Goal: Task Accomplishment & Management: Complete application form

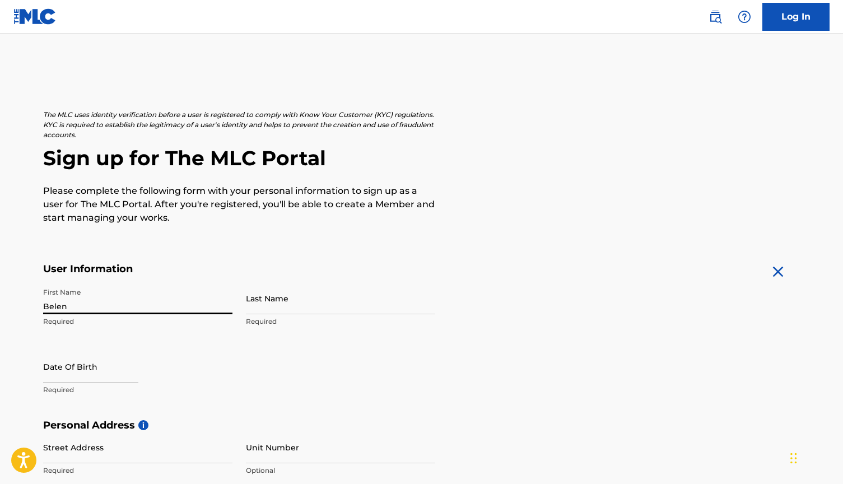
type input "Belen"
click at [303, 277] on div "User Information First Name [PERSON_NAME] Required Last Name Required Date Of B…" at bounding box center [239, 341] width 392 height 156
type input "[PERSON_NAME]"
select select "7"
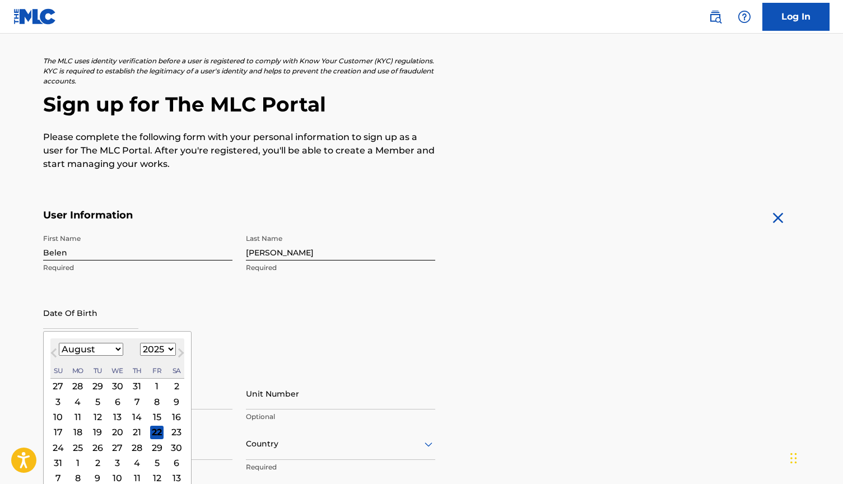
scroll to position [61, 0]
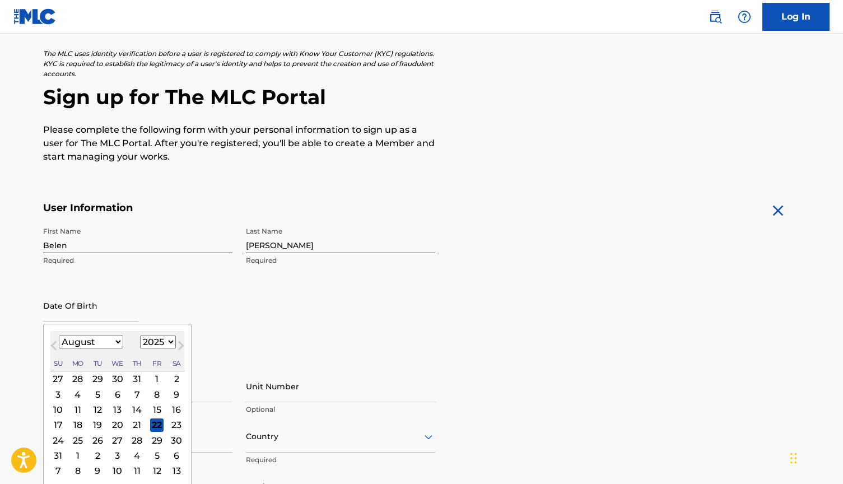
select select "2003"
select select "2"
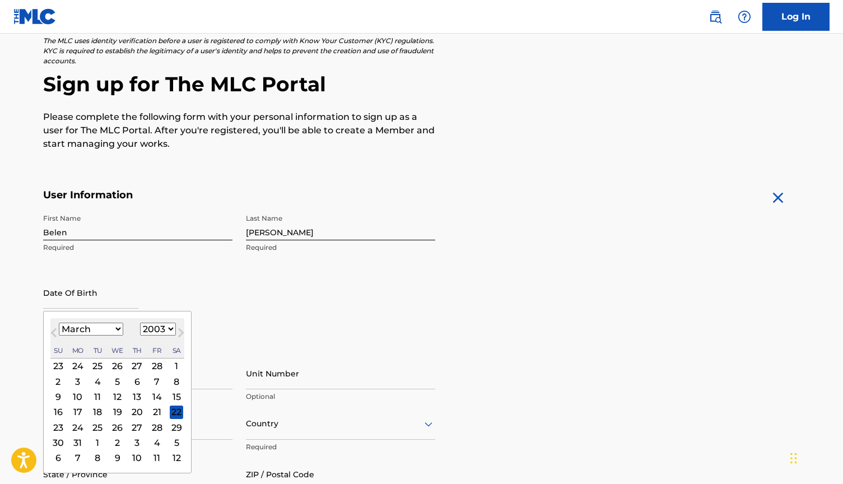
scroll to position [77, 0]
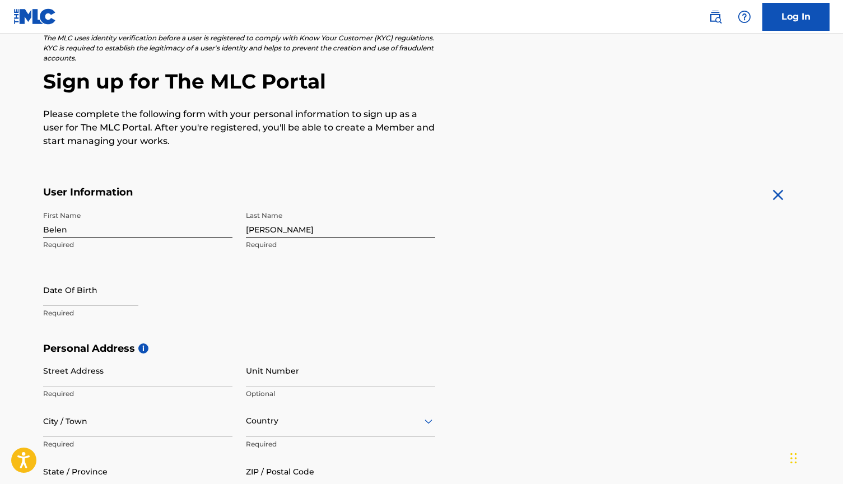
click at [363, 329] on div "First Name [PERSON_NAME] Required Last Name [PERSON_NAME] Required Date Of Birt…" at bounding box center [239, 274] width 392 height 137
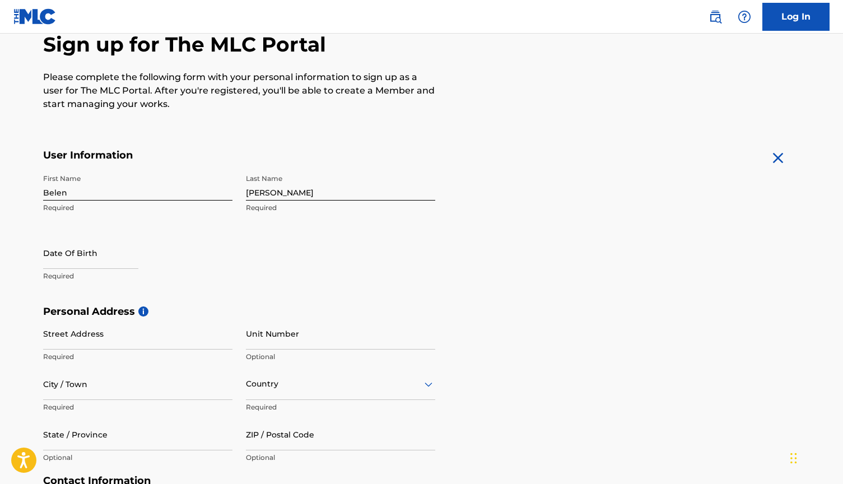
scroll to position [119, 0]
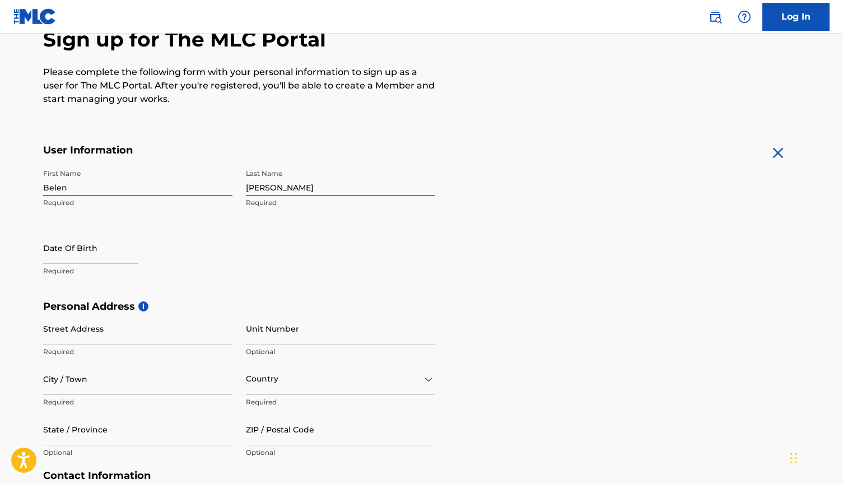
click at [137, 250] on input "text" at bounding box center [90, 248] width 95 height 32
select select "7"
select select "2025"
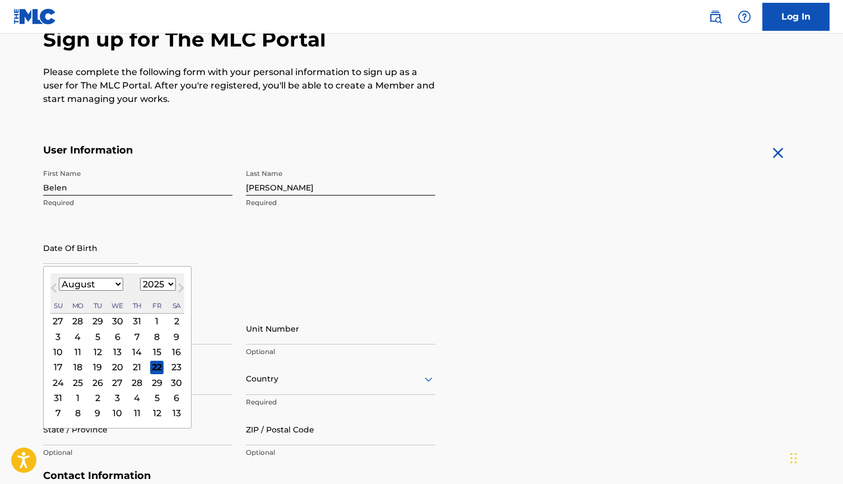
click at [150, 366] on div "22" at bounding box center [156, 366] width 13 height 13
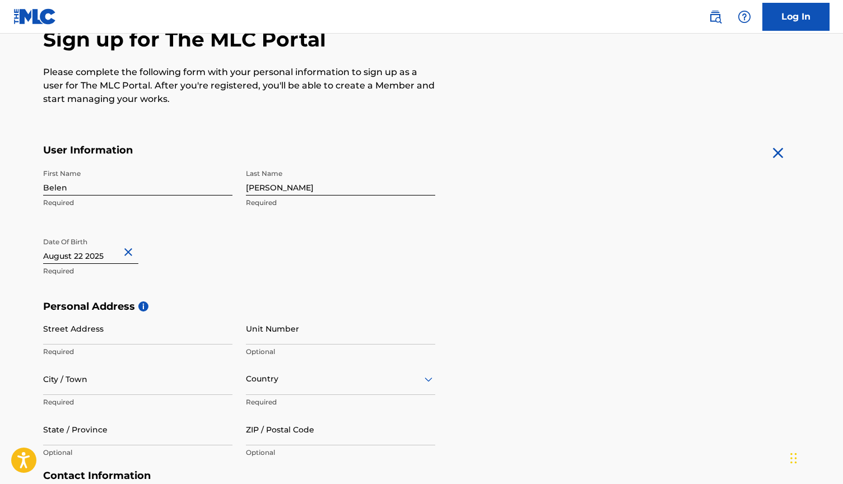
click at [117, 254] on input "text" at bounding box center [90, 248] width 95 height 32
select select "7"
select select "2025"
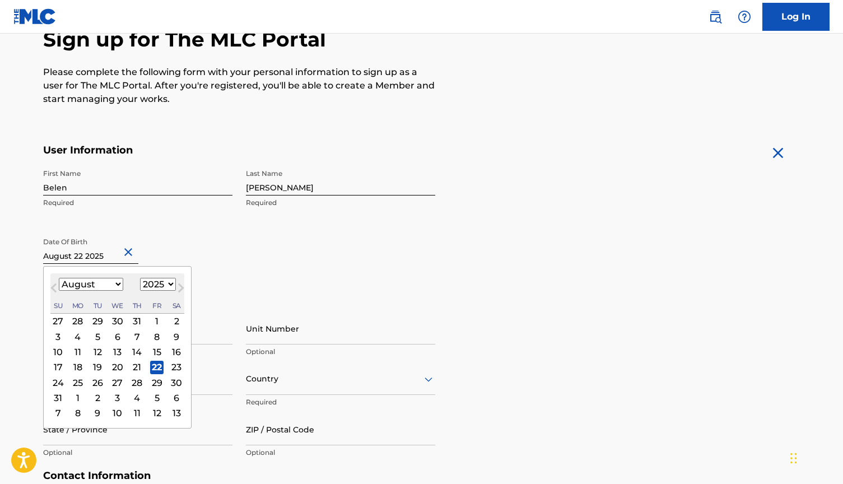
select select "2"
select select "2003"
click at [170, 366] on div "22" at bounding box center [176, 366] width 13 height 13
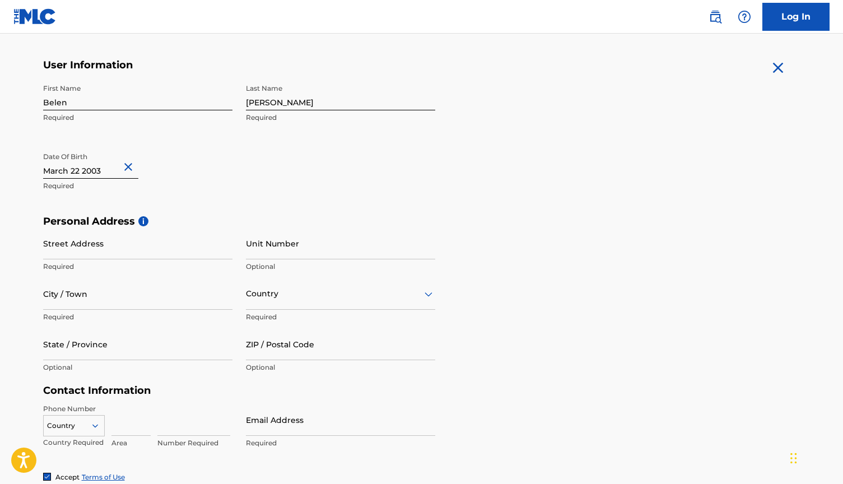
scroll to position [206, 0]
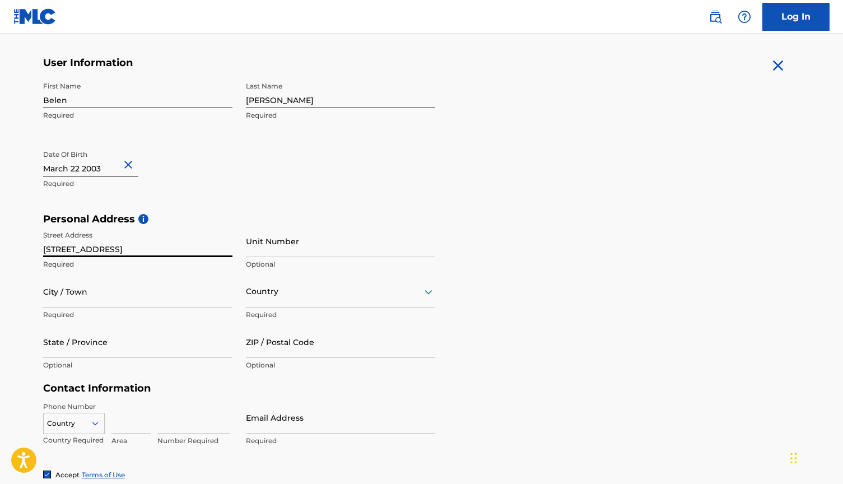
type input "[STREET_ADDRESS]"
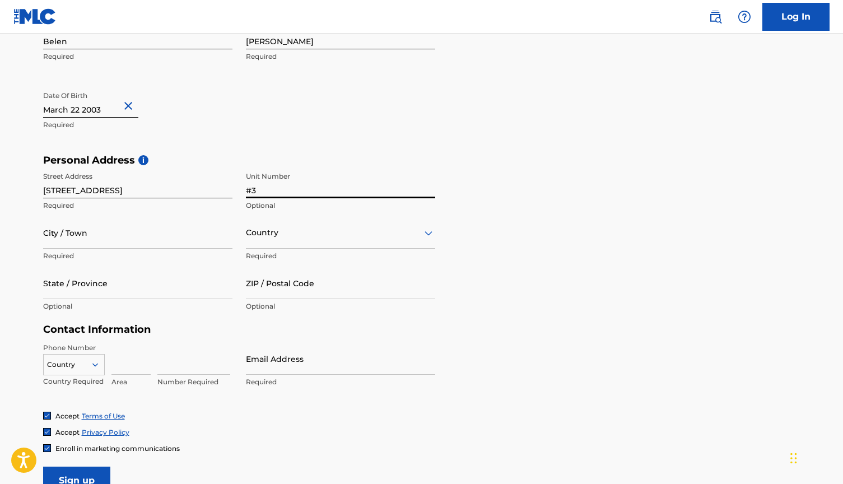
scroll to position [266, 0]
type input "#3"
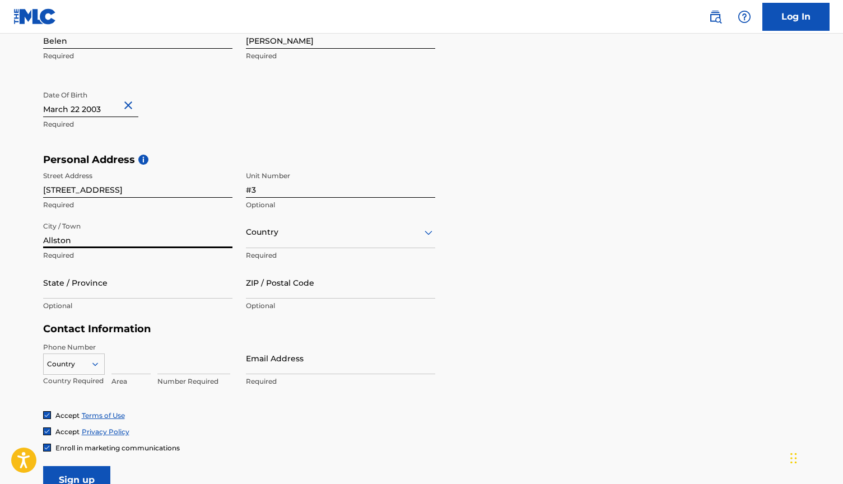
type input "Allston"
click at [565, 239] on div "Personal Address i Street Address [STREET_ADDRESS] Optional City / Town Allston…" at bounding box center [422, 239] width 758 height 170
click at [409, 235] on div at bounding box center [340, 232] width 189 height 14
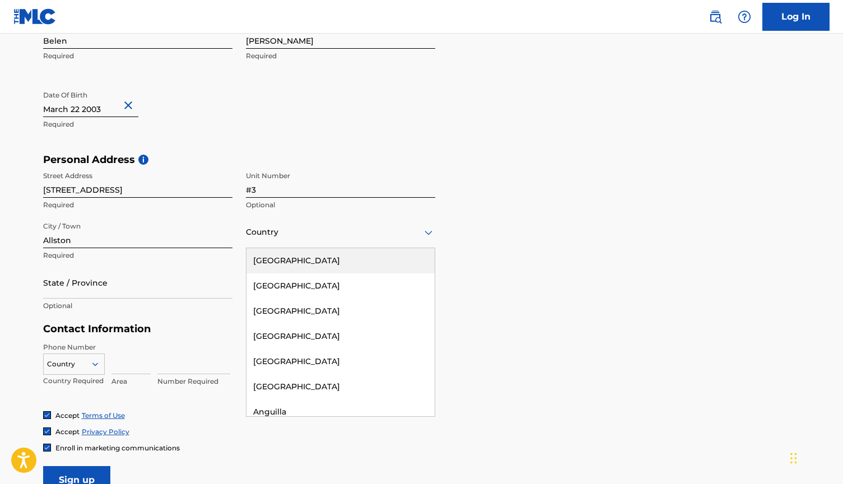
click at [367, 261] on div "[GEOGRAPHIC_DATA]" at bounding box center [341, 260] width 188 height 25
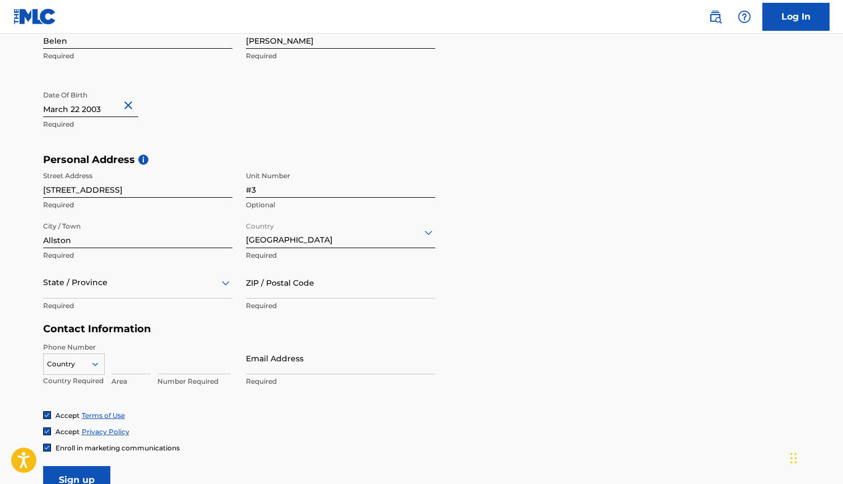
click at [152, 282] on div at bounding box center [137, 283] width 189 height 14
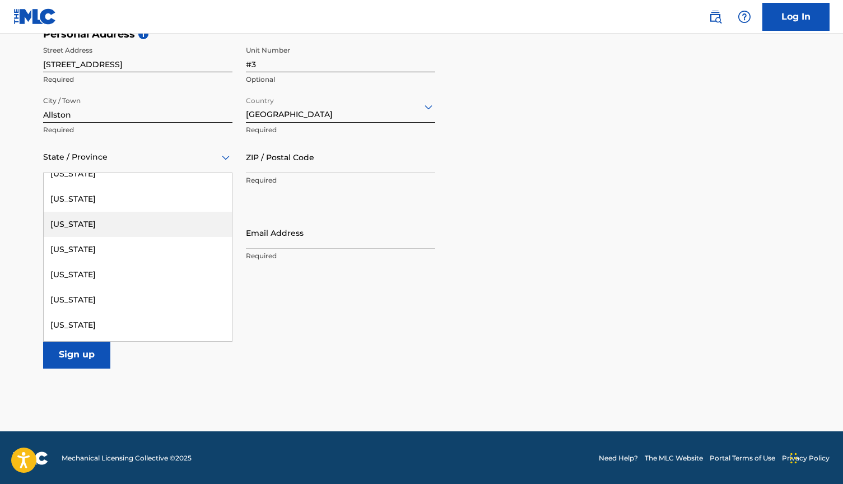
scroll to position [490, 0]
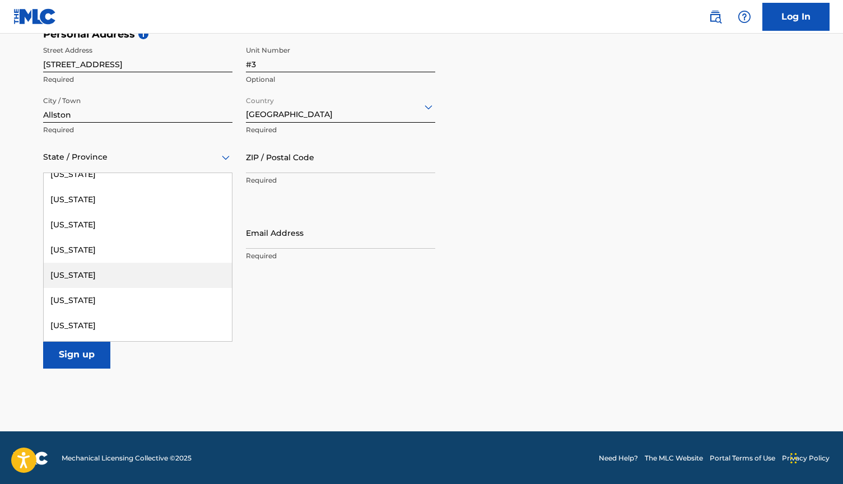
click at [134, 269] on div "[US_STATE]" at bounding box center [138, 275] width 188 height 25
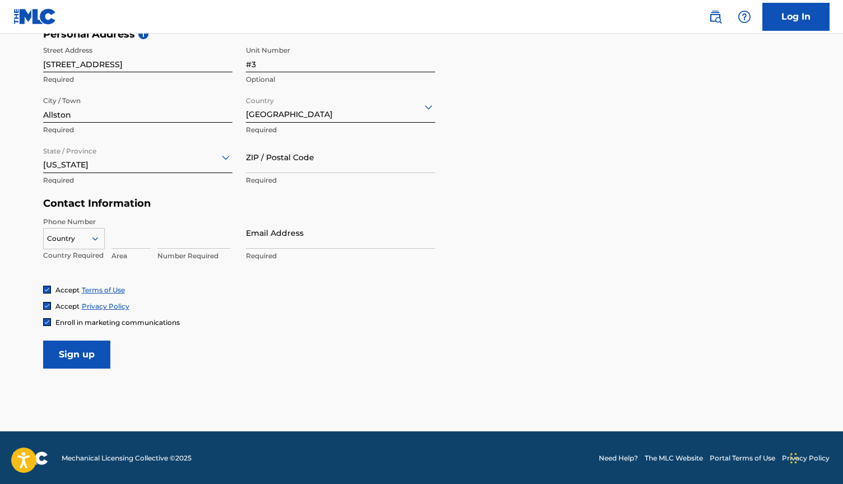
scroll to position [355, 0]
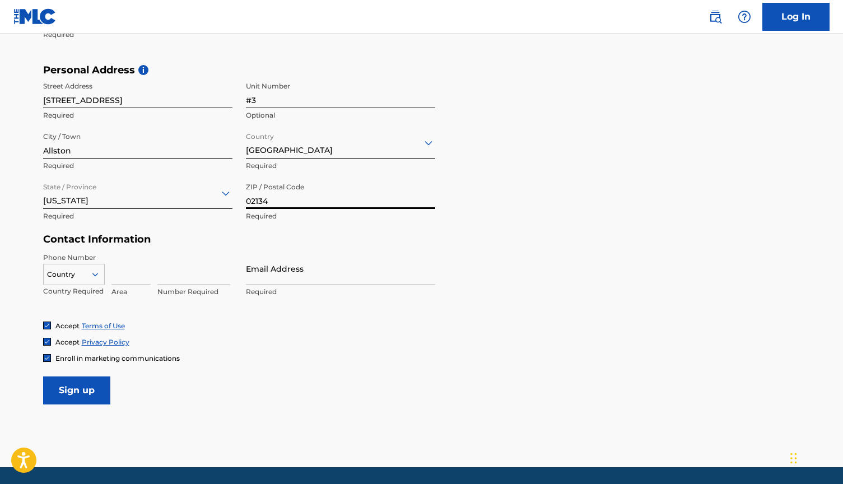
type input "02134"
click at [723, 154] on div "Personal Address i Street Address [STREET_ADDRESS] Optional City / Town Allston…" at bounding box center [422, 149] width 758 height 170
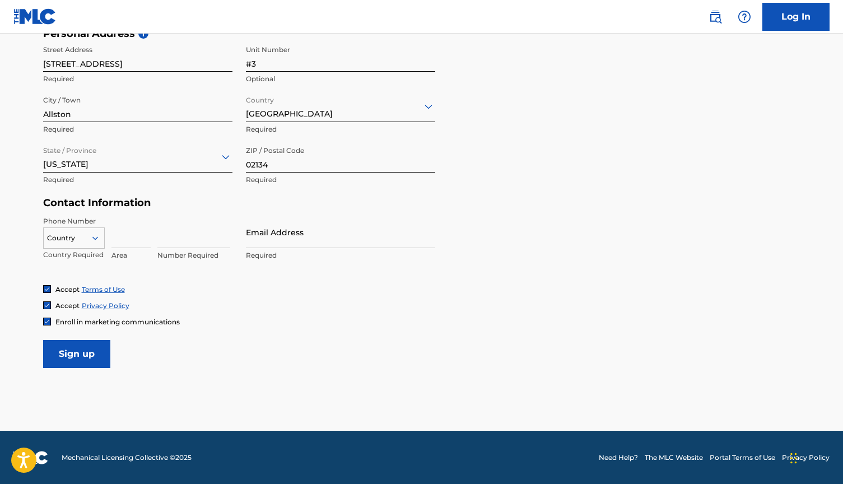
scroll to position [391, 0]
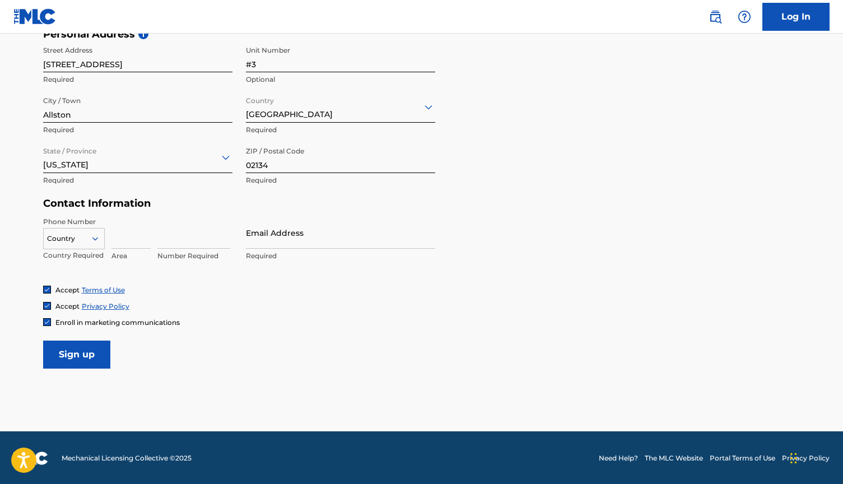
click at [96, 234] on icon at bounding box center [95, 239] width 10 height 10
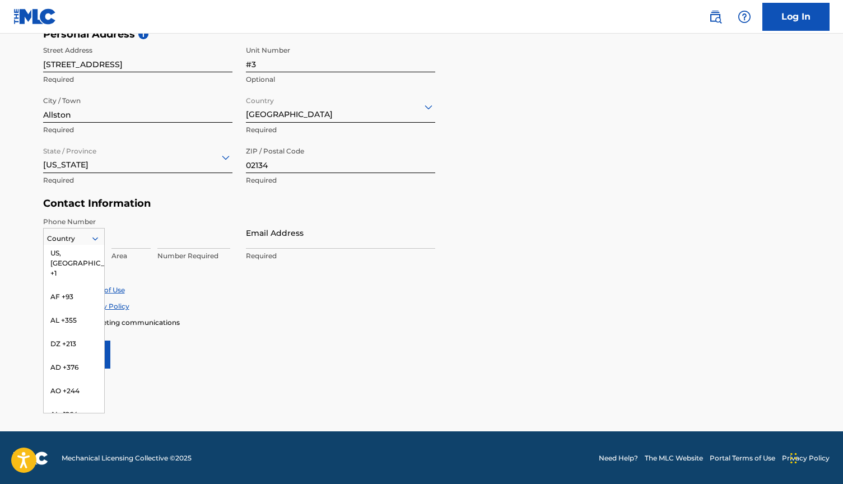
scroll to position [0, 0]
click at [75, 253] on div "US, [GEOGRAPHIC_DATA] +1" at bounding box center [74, 267] width 61 height 44
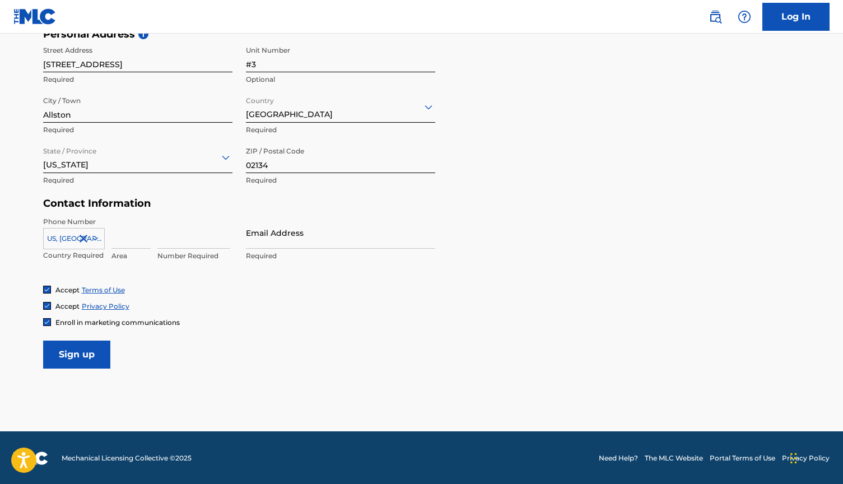
click at [127, 236] on input at bounding box center [131, 233] width 39 height 32
click at [86, 236] on div at bounding box center [74, 239] width 61 height 12
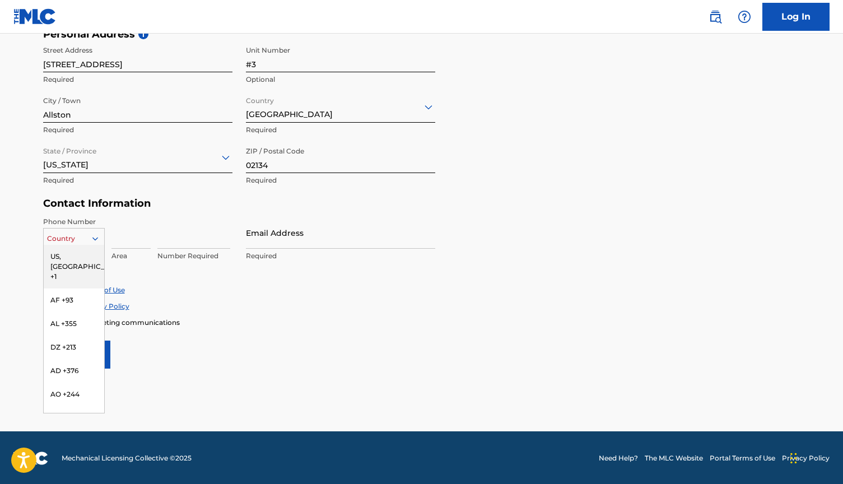
click at [75, 252] on div "US, [GEOGRAPHIC_DATA] +1" at bounding box center [74, 267] width 61 height 44
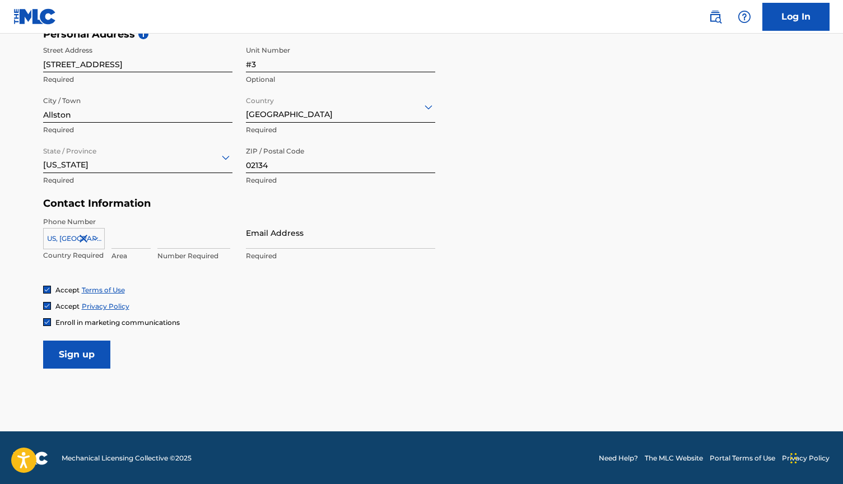
click at [131, 240] on input at bounding box center [131, 233] width 39 height 32
type input "s"
paste input "[EMAIL_ADDRESS][DOMAIN_NAME]"
type input "[EMAIL_ADDRESS][DOMAIN_NAME]"
click at [314, 312] on div "Accept Terms of Use Accept Privacy Policy Enroll in marketing communications" at bounding box center [422, 306] width 758 height 42
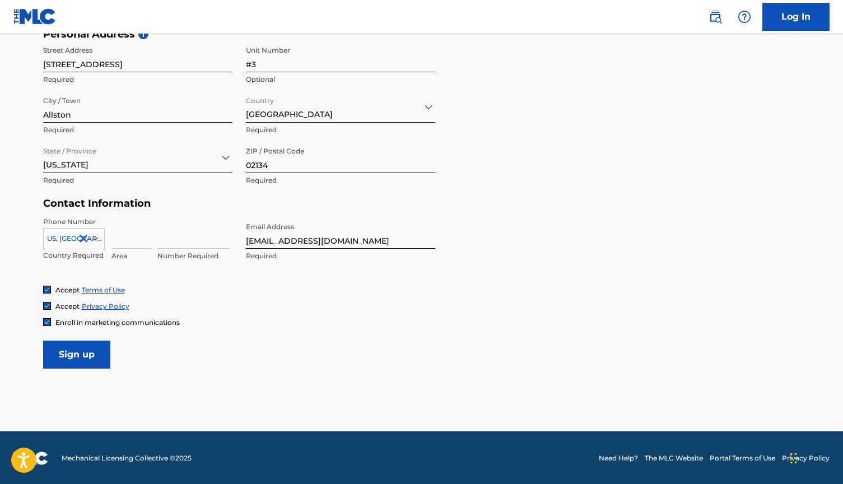
click at [178, 246] on input at bounding box center [193, 233] width 73 height 32
click at [122, 242] on input at bounding box center [131, 233] width 39 height 32
type input "857"
click at [199, 244] on input at bounding box center [193, 233] width 73 height 32
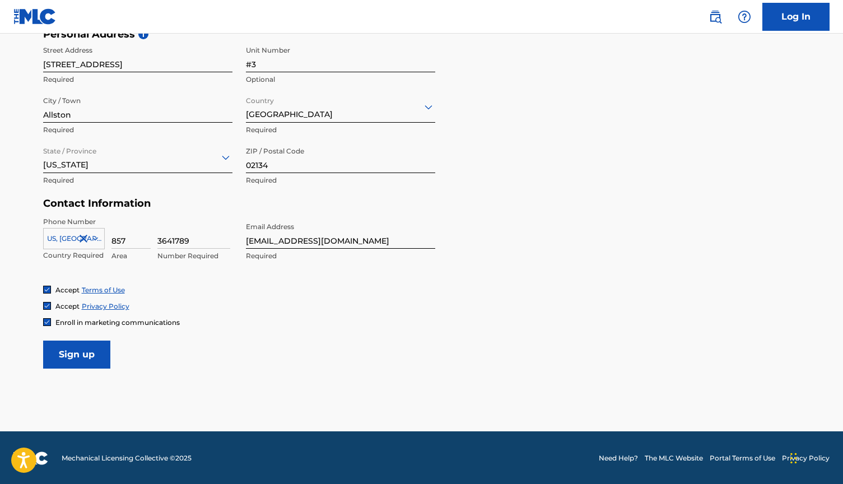
type input "3641789"
click at [286, 313] on div "Accept Terms of Use Accept Privacy Policy Enroll in marketing communications" at bounding box center [422, 306] width 758 height 42
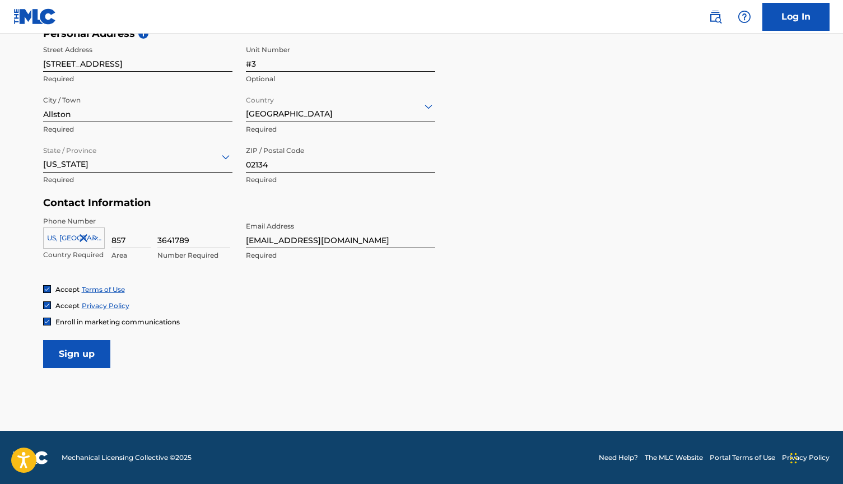
scroll to position [391, 0]
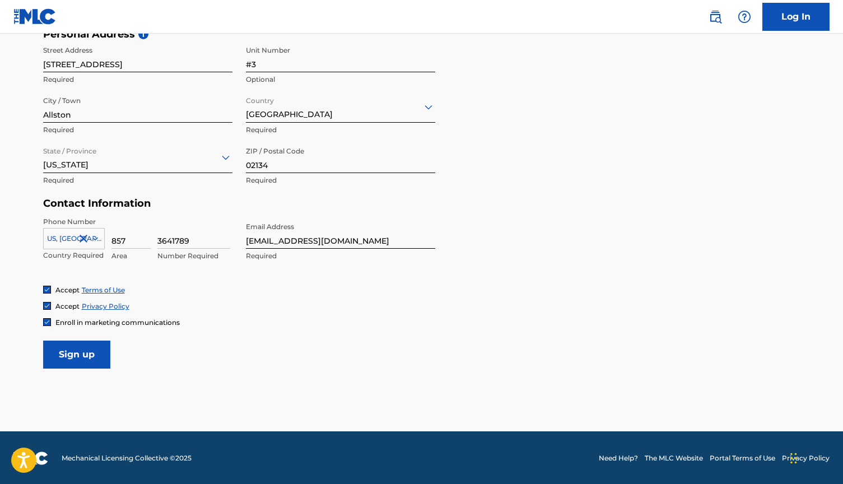
click at [45, 321] on img at bounding box center [47, 322] width 7 height 7
click at [98, 358] on input "Sign up" at bounding box center [76, 355] width 67 height 28
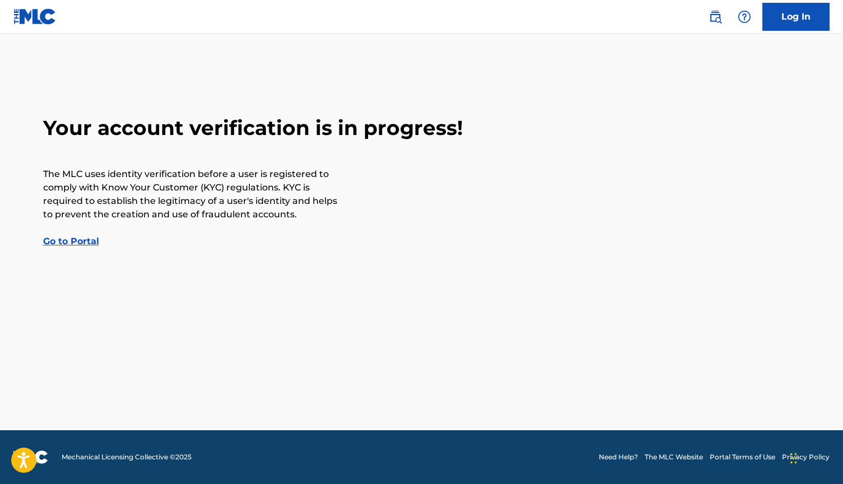
click at [81, 242] on link "Go to Portal" at bounding box center [71, 241] width 56 height 11
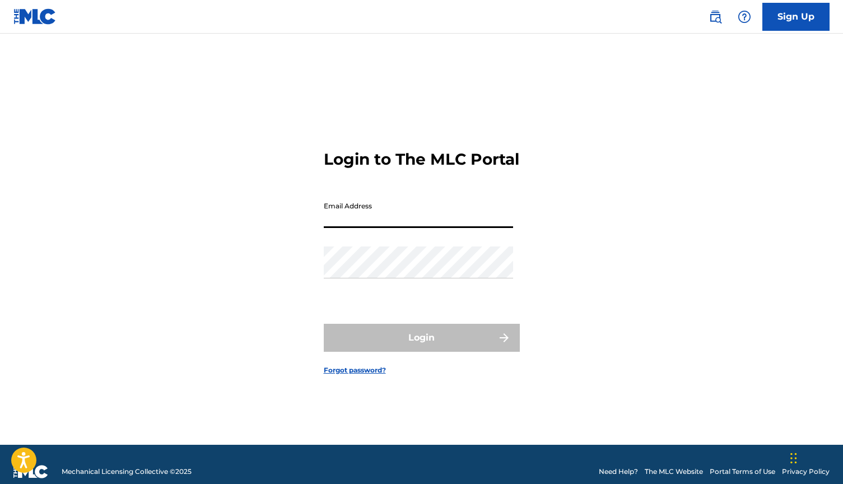
type input "[EMAIL_ADDRESS][DOMAIN_NAME]"
click at [793, 22] on link "Sign Up" at bounding box center [796, 17] width 67 height 28
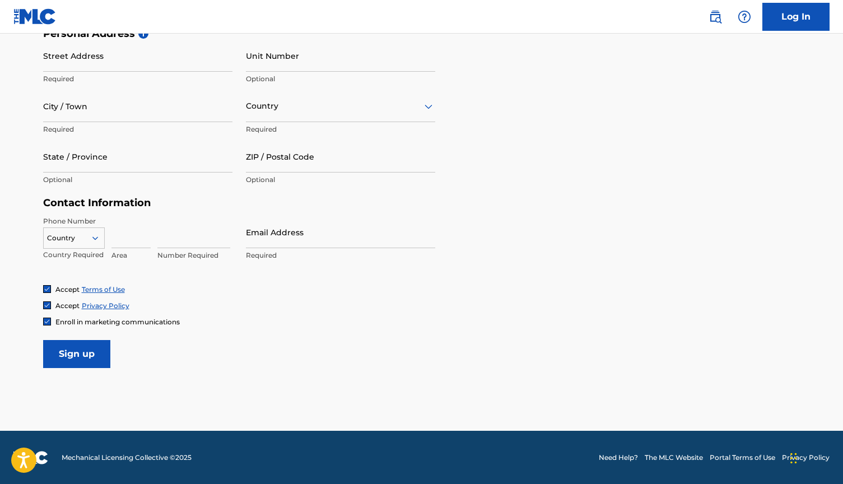
scroll to position [391, 0]
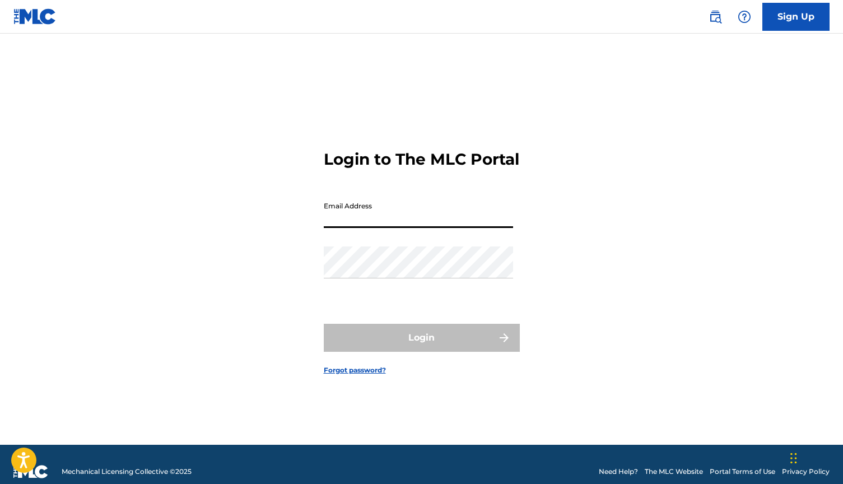
type input "[EMAIL_ADDRESS][DOMAIN_NAME]"
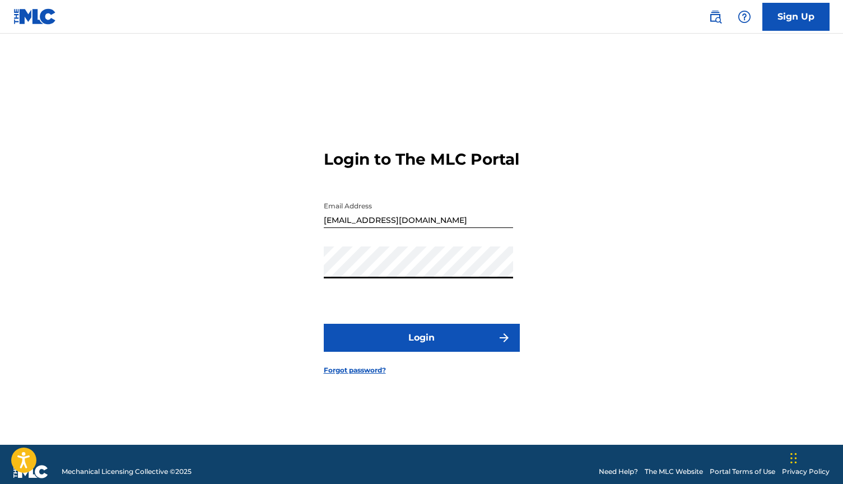
click at [401, 351] on button "Login" at bounding box center [422, 338] width 196 height 28
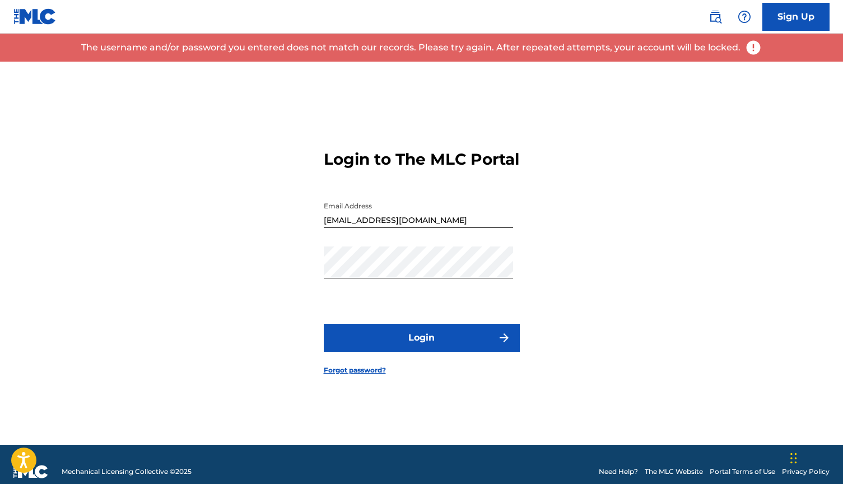
click at [44, 18] on img at bounding box center [34, 16] width 43 height 16
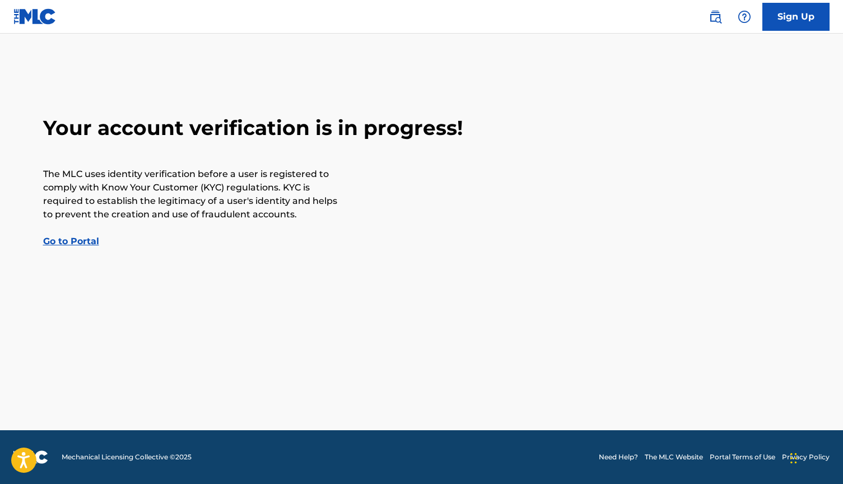
click at [73, 240] on link "Go to Portal" at bounding box center [71, 241] width 56 height 11
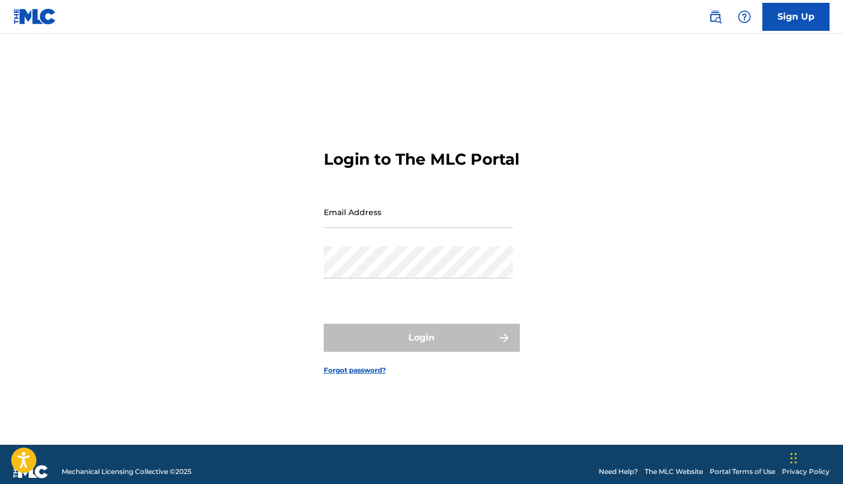
click at [791, 23] on link "Sign Up" at bounding box center [796, 17] width 67 height 28
